Goal: Transaction & Acquisition: Purchase product/service

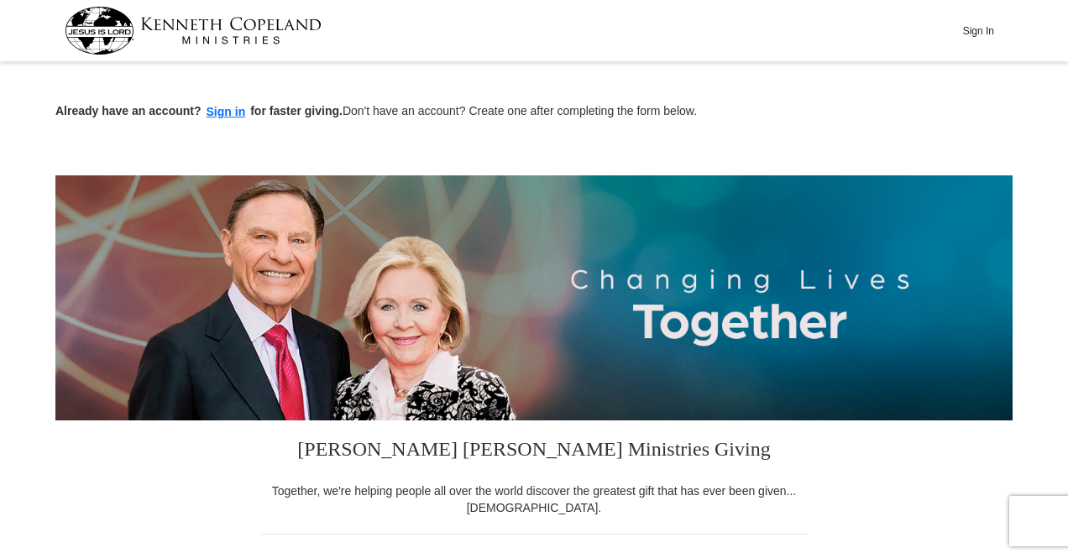
click at [230, 113] on button "Sign in" at bounding box center [227, 111] width 50 height 19
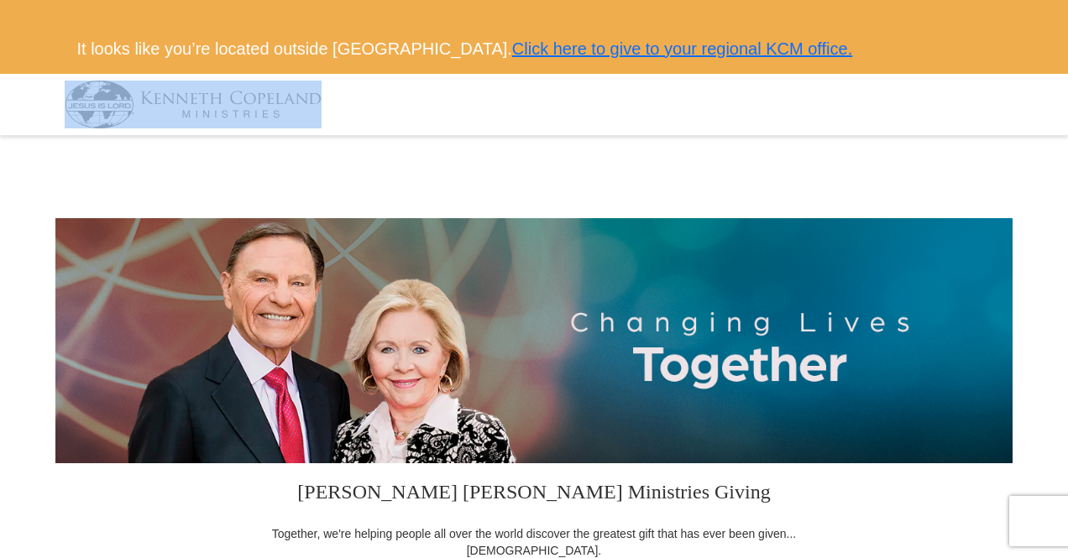
drag, startPoint x: 1066, startPoint y: 60, endPoint x: 1074, endPoint y: 125, distance: 65.9
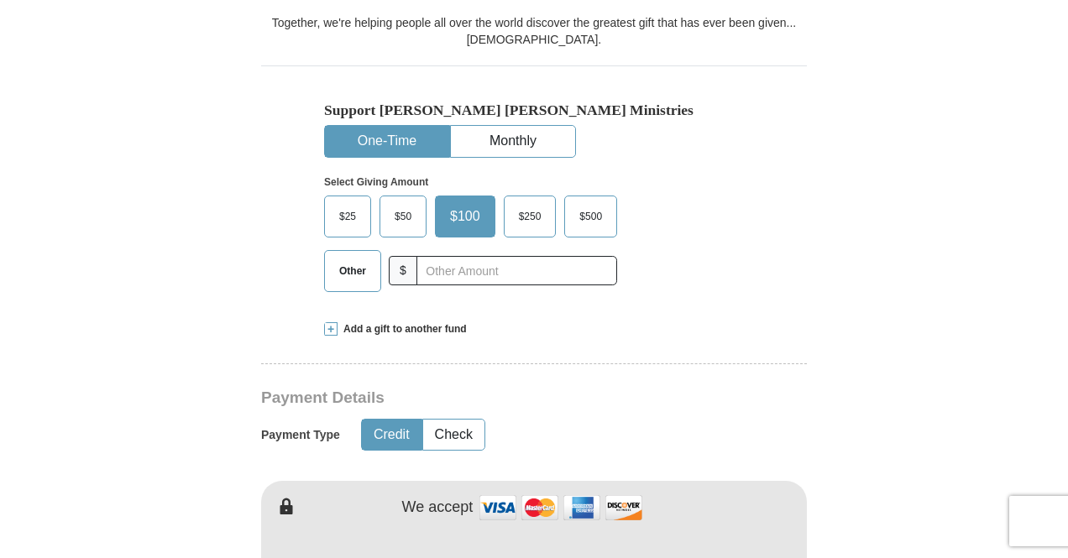
scroll to position [515, 0]
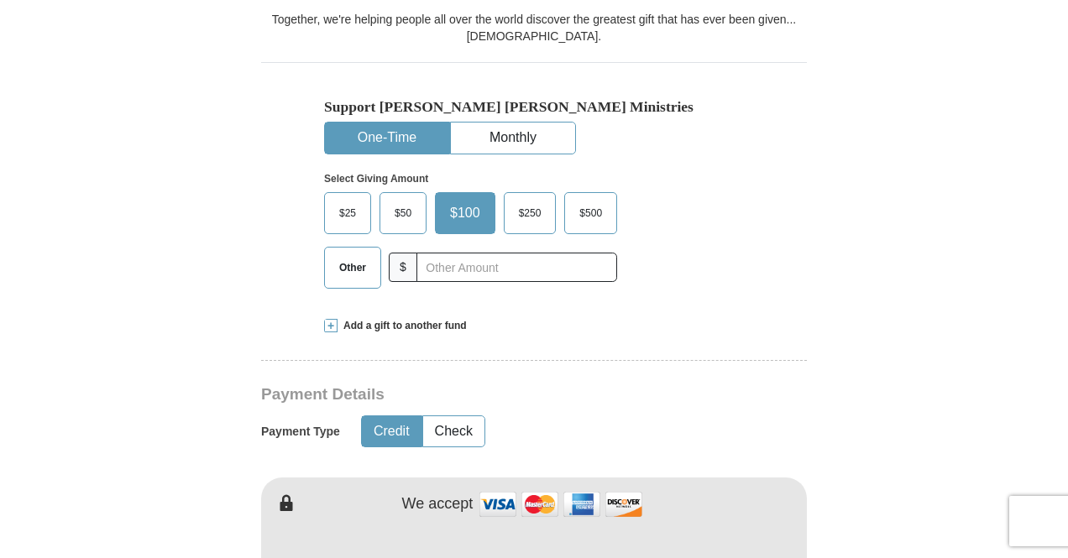
click at [410, 207] on span "$50" at bounding box center [403, 213] width 34 height 25
click at [0, 0] on input "$50" at bounding box center [0, 0] width 0 height 0
drag, startPoint x: 1066, startPoint y: 163, endPoint x: 1074, endPoint y: 230, distance: 67.6
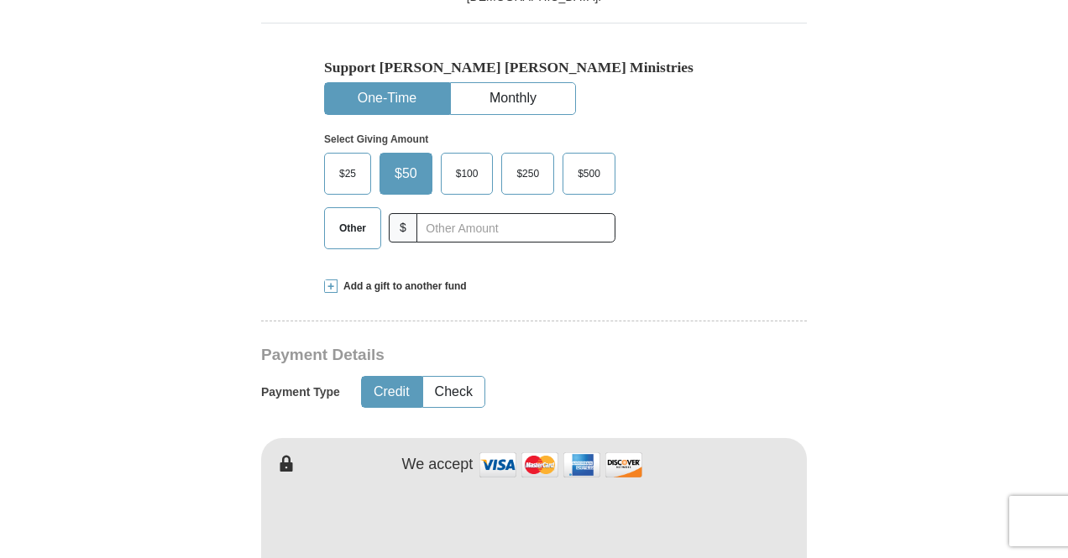
scroll to position [551, 0]
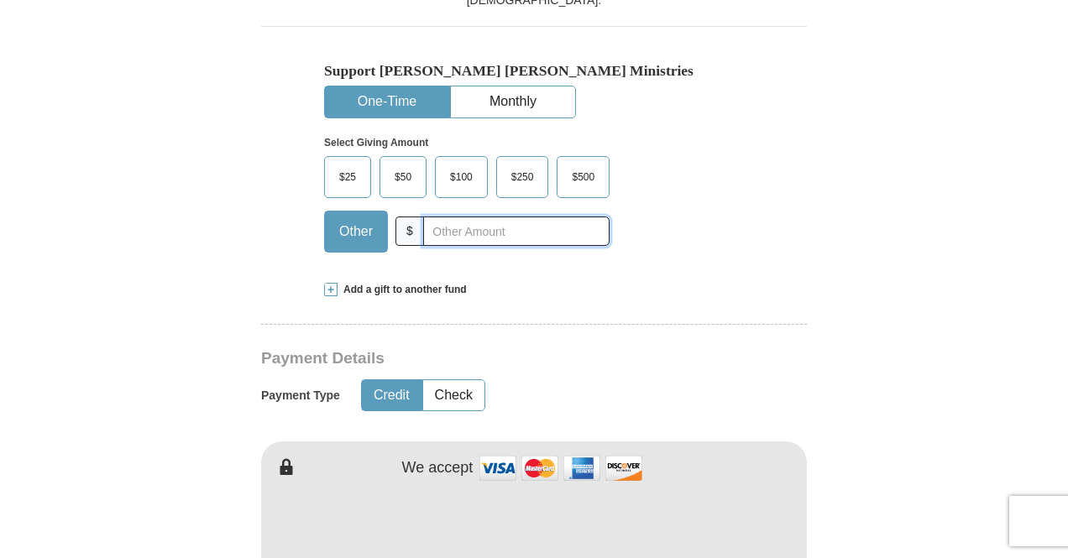
click at [462, 233] on input "text" at bounding box center [516, 231] width 186 height 29
type input "75"
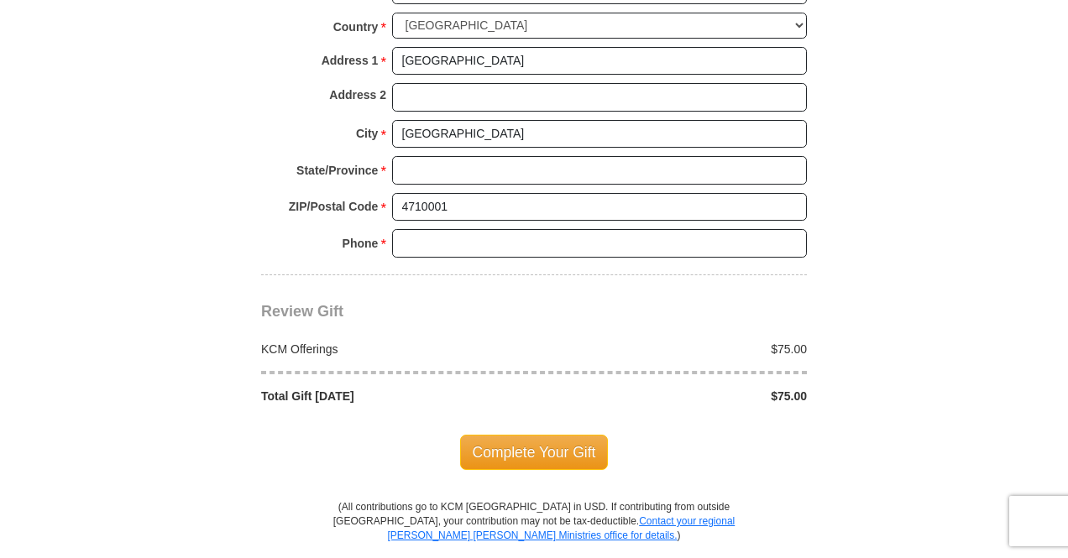
scroll to position [1422, 0]
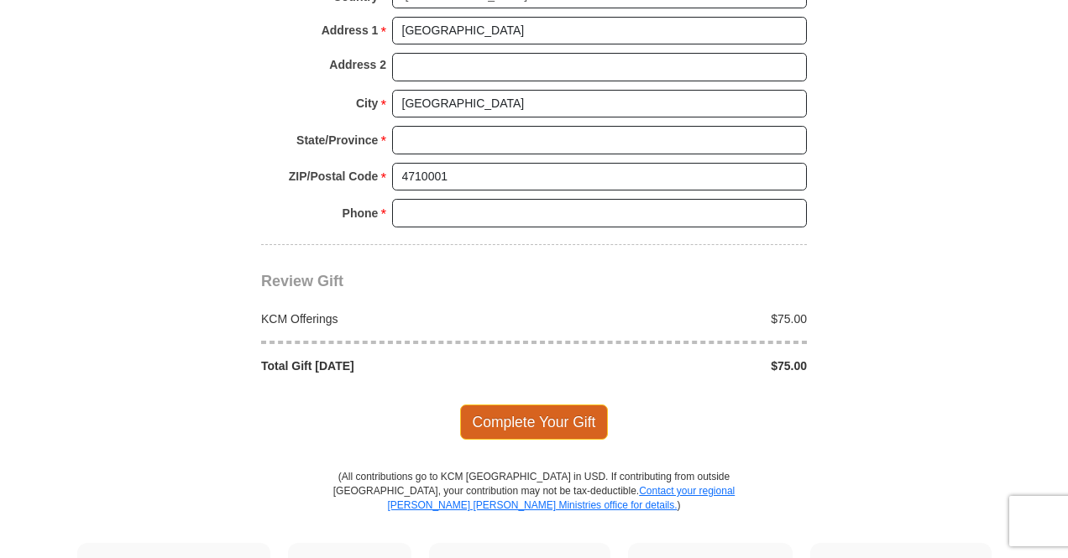
click at [552, 409] on span "Complete Your Gift" at bounding box center [534, 422] width 149 height 35
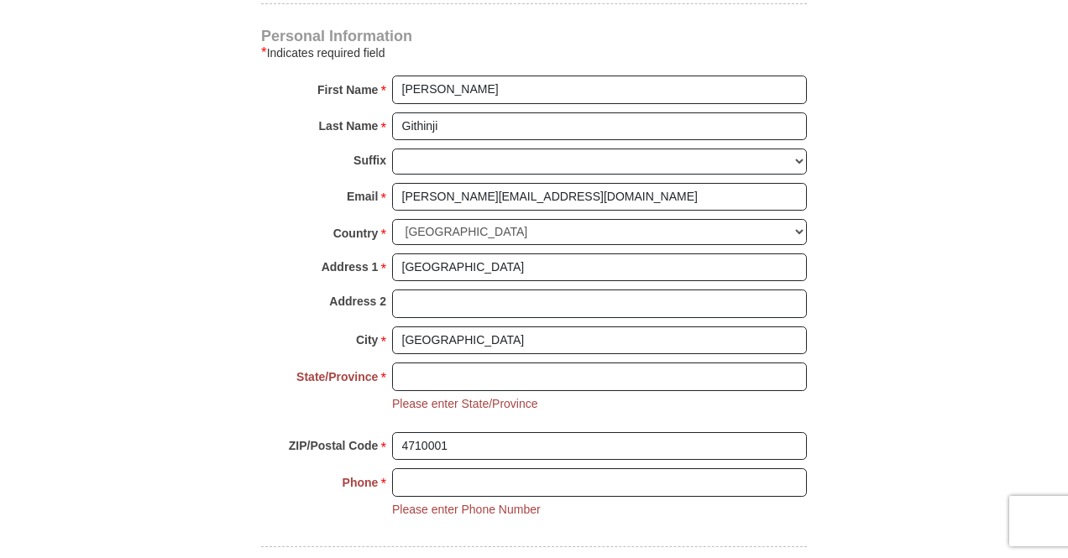
scroll to position [1192, 0]
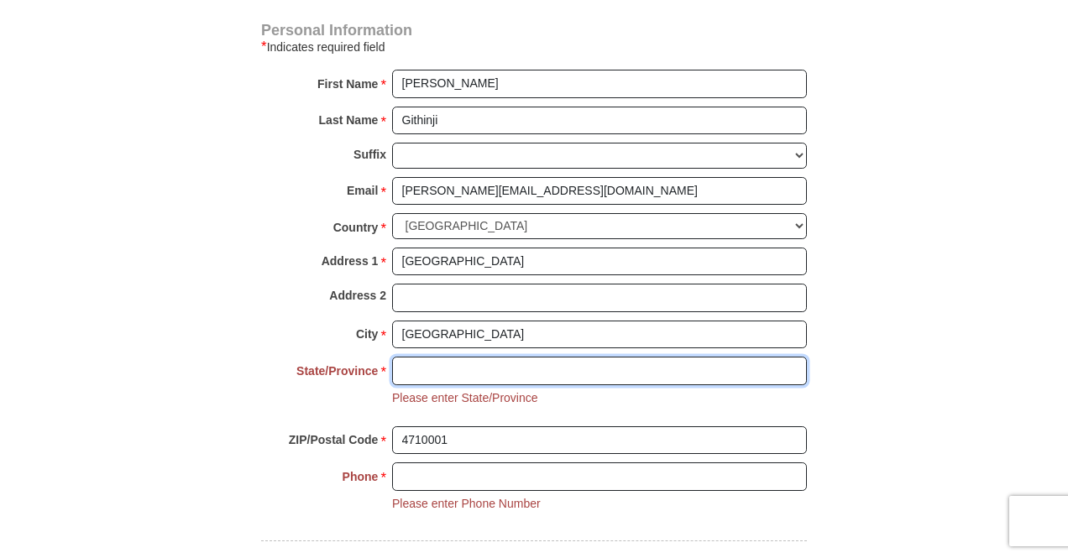
click at [419, 364] on input "State/Province *" at bounding box center [599, 371] width 415 height 29
type input "Cairo"
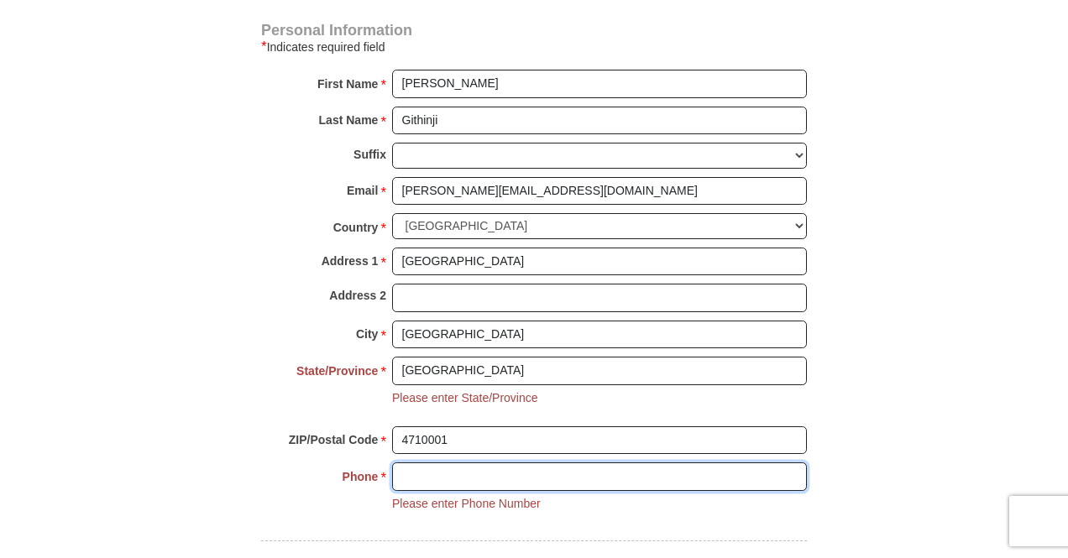
click at [425, 466] on input "Phone * *" at bounding box center [599, 477] width 415 height 29
type input "+201006724296"
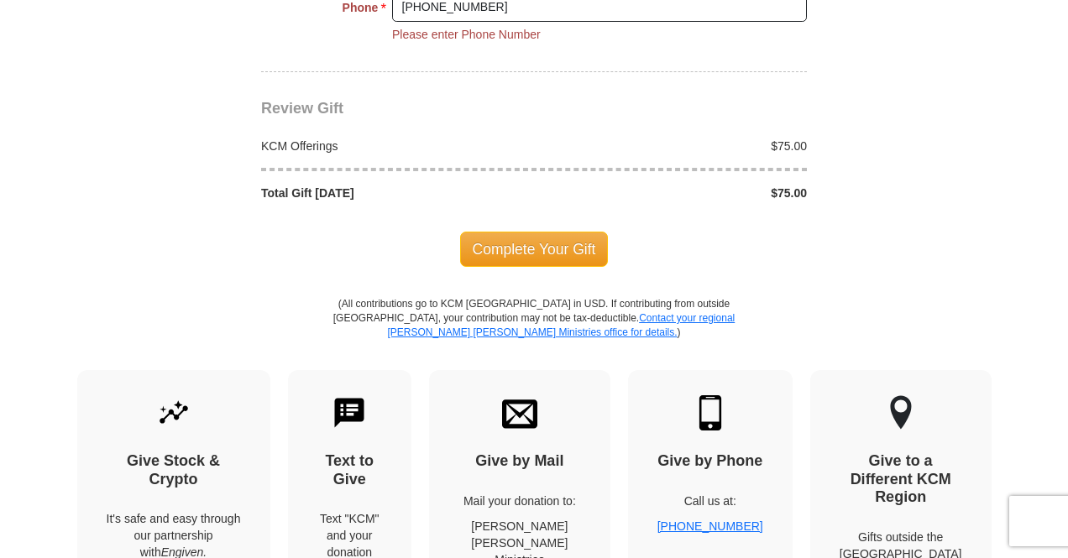
scroll to position [1664, 0]
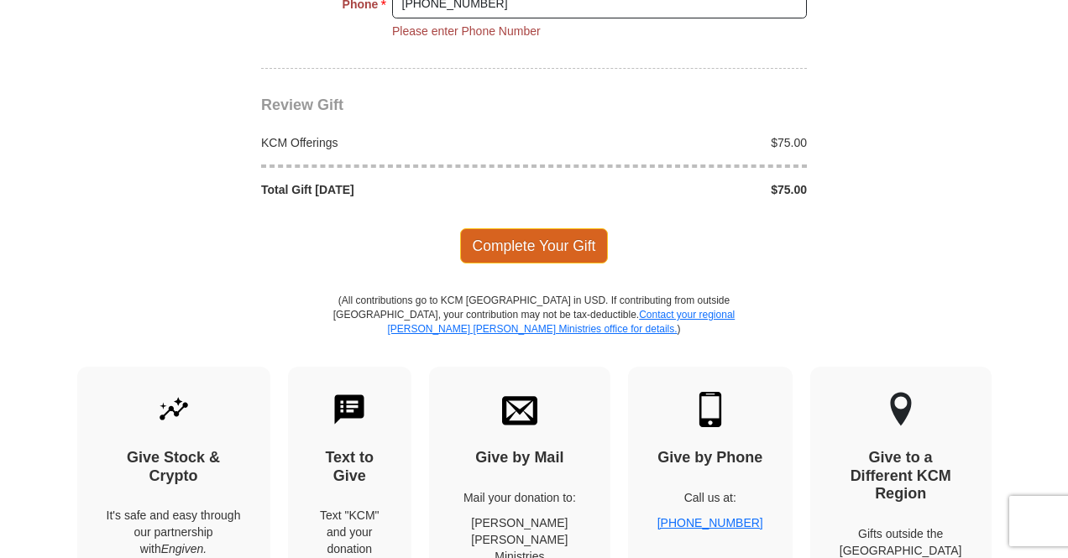
click at [515, 233] on span "Complete Your Gift" at bounding box center [534, 245] width 149 height 35
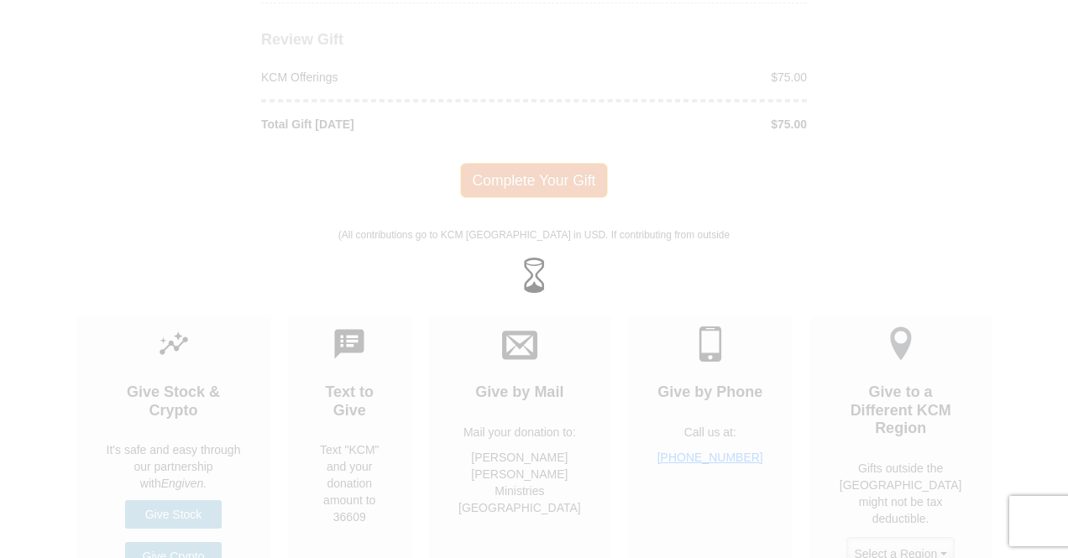
scroll to position [1632, 0]
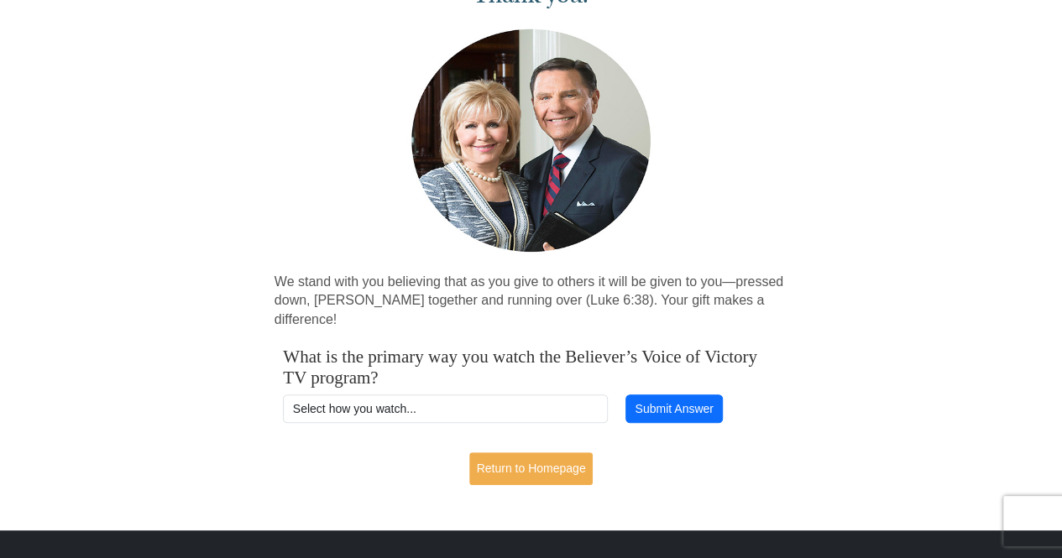
scroll to position [186, 0]
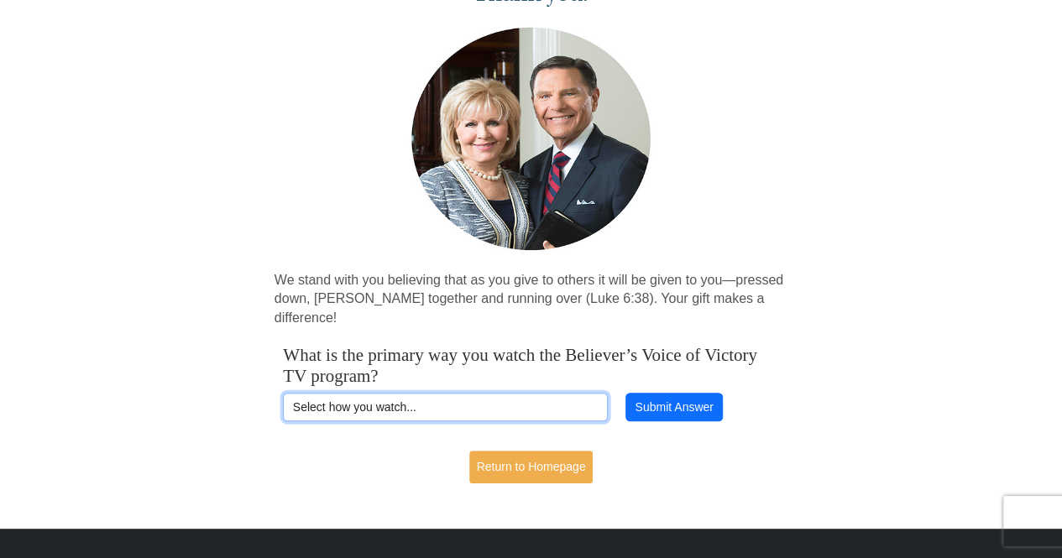
click at [398, 393] on select "Select how you watch... Daystar Morning Daystar Evening KCM.org GoVictory.com V…" at bounding box center [445, 407] width 325 height 29
select select "YOUTUBE"
click at [283, 393] on select "Select how you watch... Daystar Morning Daystar Evening KCM.org GoVictory.com V…" at bounding box center [445, 407] width 325 height 29
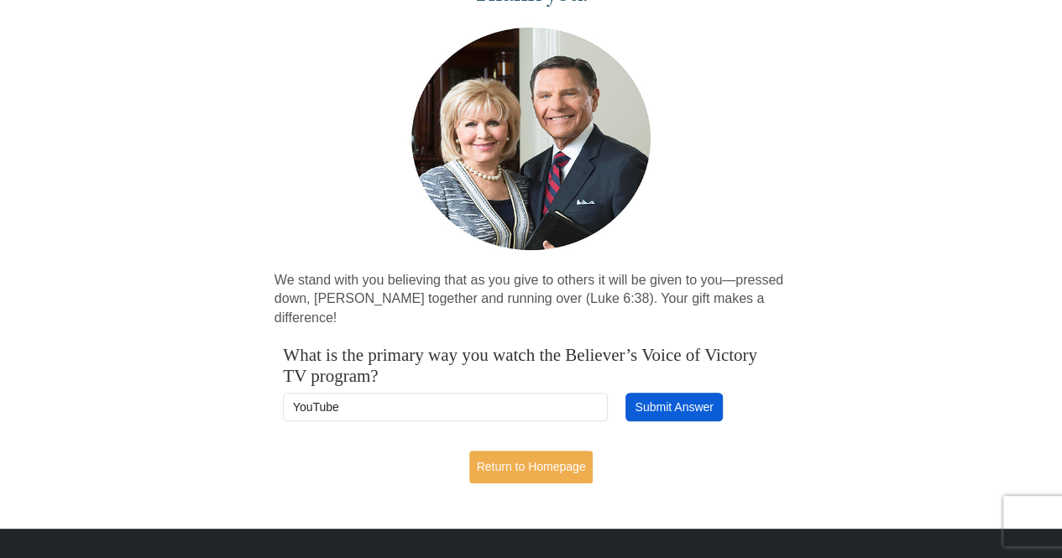
click at [667, 393] on button "Submit Answer" at bounding box center [674, 407] width 97 height 29
